Goal: Information Seeking & Learning: Learn about a topic

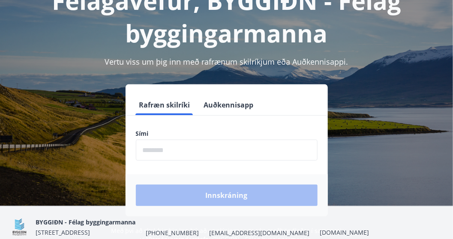
scroll to position [106, 0]
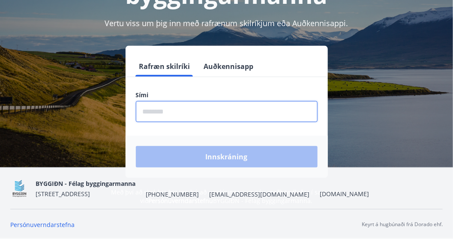
click at [157, 108] on input "phone" at bounding box center [227, 111] width 182 height 21
type input "********"
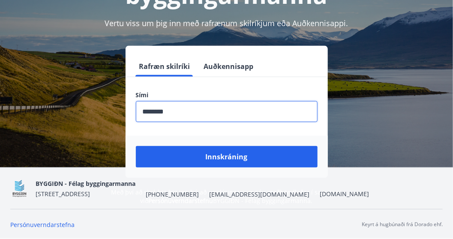
click at [136, 146] on button "Innskráning" at bounding box center [227, 156] width 182 height 21
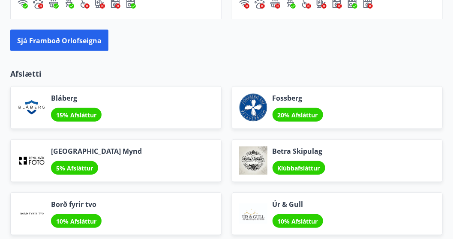
scroll to position [1047, 0]
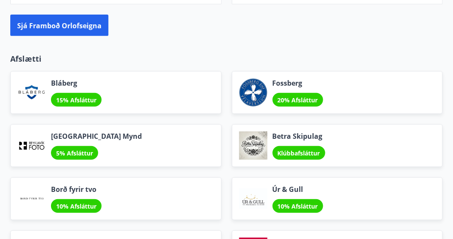
click at [26, 59] on font "Afslætti" at bounding box center [25, 59] width 31 height 10
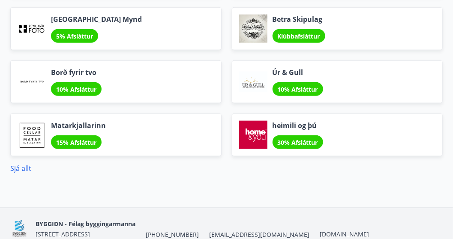
scroll to position [1203, 0]
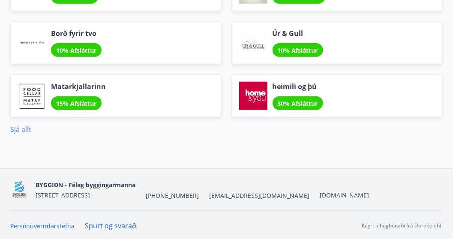
click at [24, 128] on font "Sjá allt" at bounding box center [20, 129] width 21 height 9
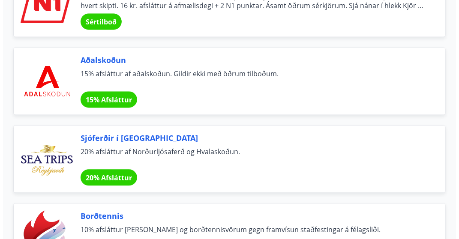
scroll to position [3315, 0]
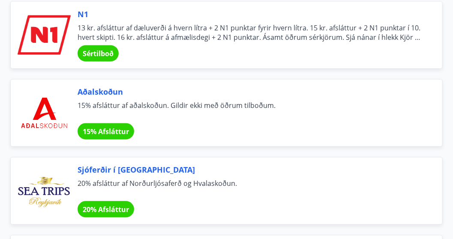
click at [93, 49] on font "Sértilboð" at bounding box center [98, 53] width 31 height 9
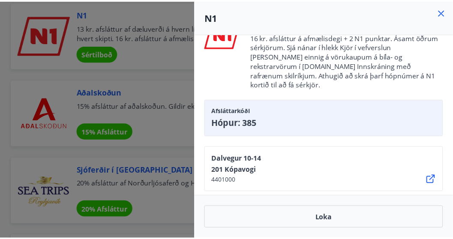
scroll to position [78, 0]
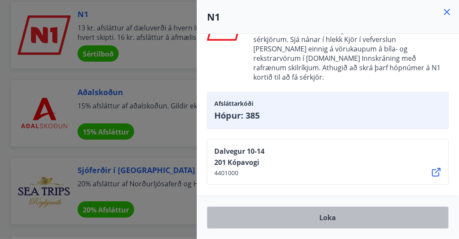
click at [329, 219] on font "Loka" at bounding box center [328, 218] width 17 height 9
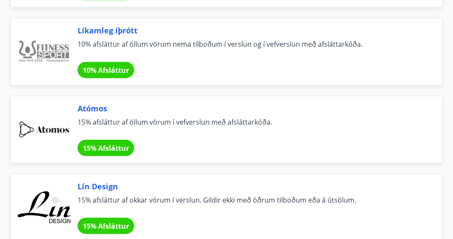
scroll to position [356, 0]
